Goal: Complete application form: Complete application form

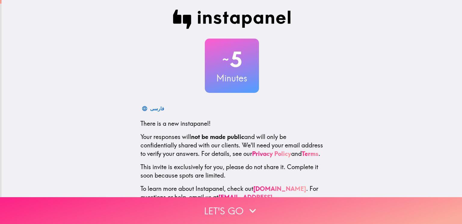
click at [255, 206] on icon "button" at bounding box center [252, 210] width 13 height 13
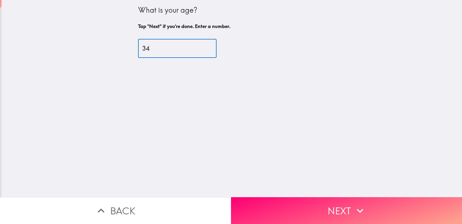
click at [211, 47] on input "34" at bounding box center [177, 48] width 79 height 19
type input "38"
click at [211, 47] on input "38" at bounding box center [177, 48] width 79 height 19
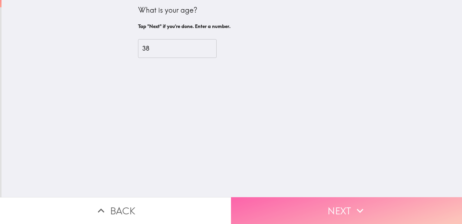
click at [249, 204] on button "Next" at bounding box center [346, 210] width 231 height 27
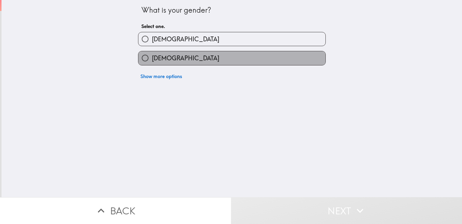
click at [230, 59] on label "[DEMOGRAPHIC_DATA]" at bounding box center [231, 58] width 187 height 14
click at [152, 59] on input "[DEMOGRAPHIC_DATA]" at bounding box center [145, 58] width 14 height 14
radio input "true"
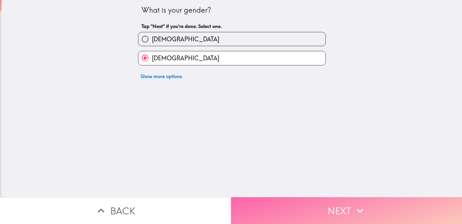
click at [264, 222] on button "Next" at bounding box center [346, 210] width 231 height 27
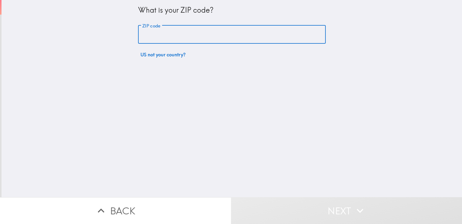
click at [224, 28] on input "ZIP code" at bounding box center [232, 34] width 188 height 19
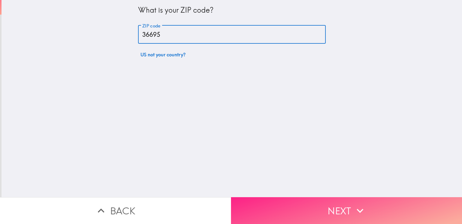
type input "36695"
click at [321, 203] on button "Next" at bounding box center [346, 210] width 231 height 27
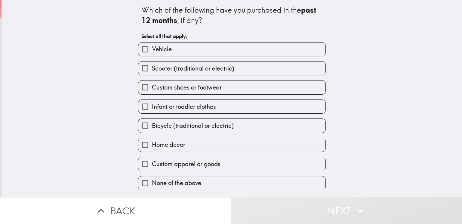
click at [268, 182] on label "None of the above" at bounding box center [231, 183] width 187 height 14
click at [152, 182] on input "None of the above" at bounding box center [145, 183] width 14 height 14
checkbox input "true"
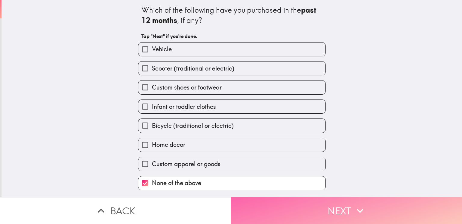
click at [283, 211] on button "Next" at bounding box center [346, 210] width 231 height 27
